Goal: Navigation & Orientation: Find specific page/section

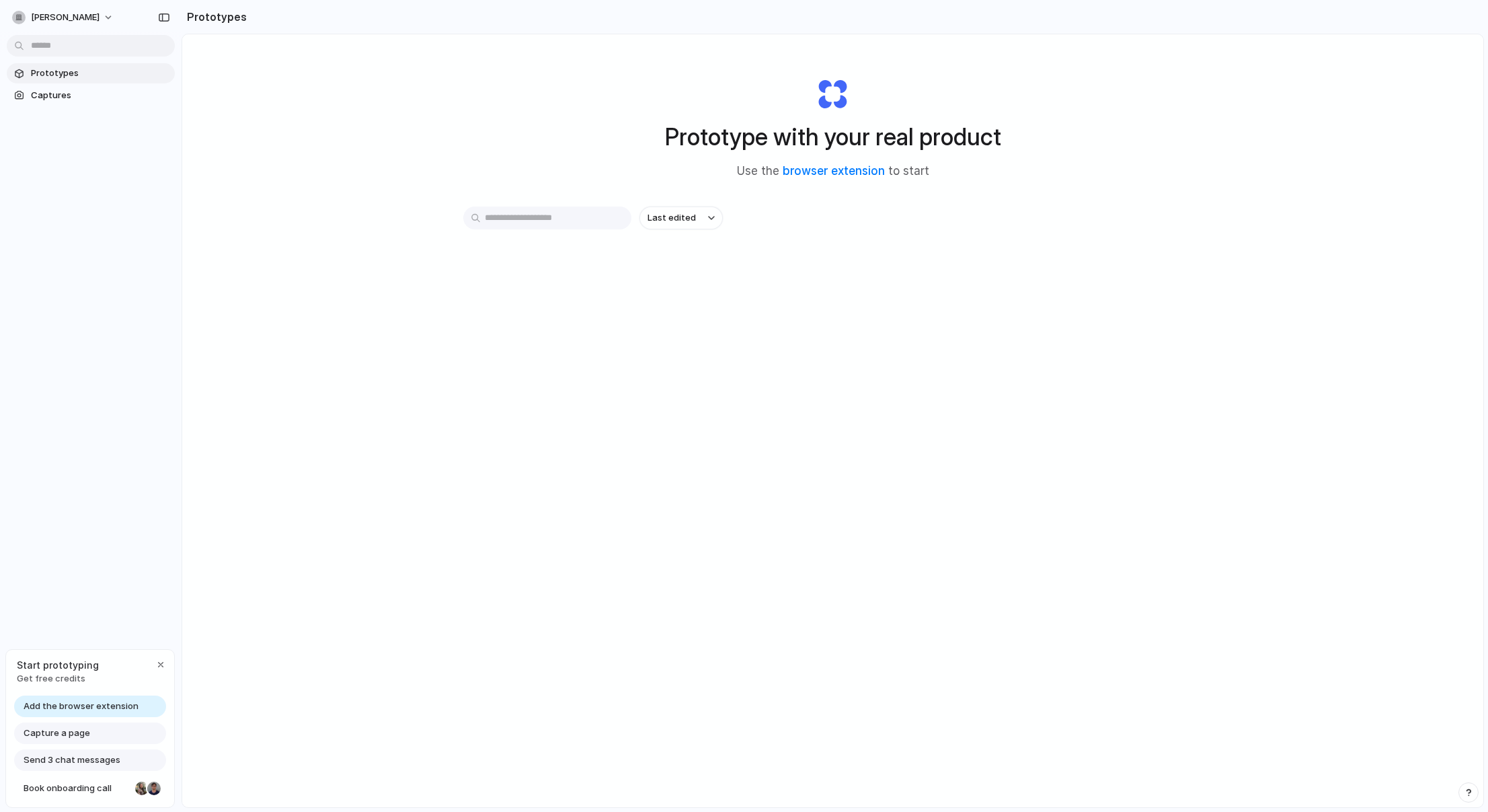
click at [71, 756] on span "Send 3 chat messages" at bounding box center [72, 760] width 97 height 14
click at [88, 756] on span "Send 3 chat messages" at bounding box center [72, 760] width 97 height 14
click at [162, 664] on div "button" at bounding box center [161, 665] width 11 height 11
click at [46, 72] on span "Prototypes" at bounding box center [100, 73] width 138 height 14
